Goal: Information Seeking & Learning: Learn about a topic

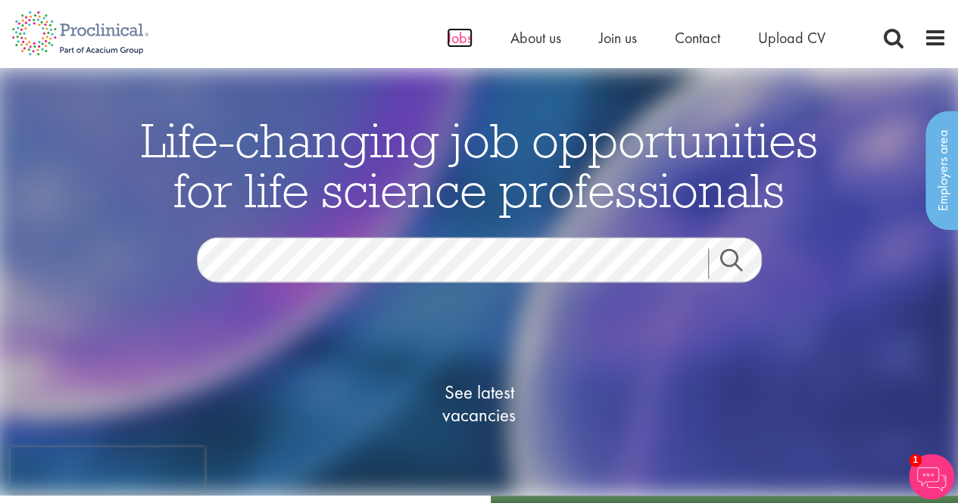
click at [453, 42] on span "Jobs" at bounding box center [460, 38] width 26 height 20
